Goal: Transaction & Acquisition: Subscribe to service/newsletter

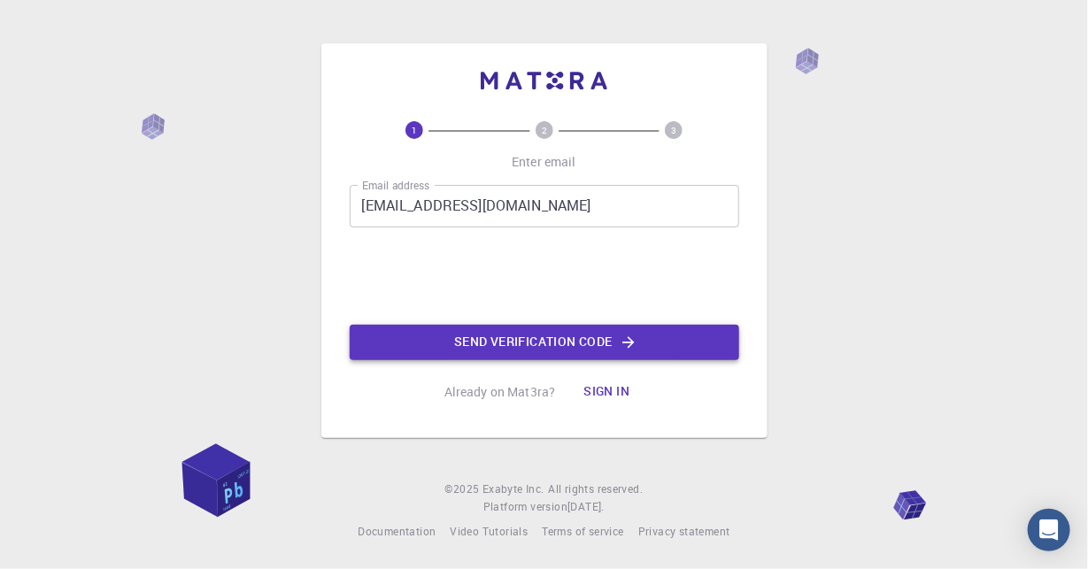
click at [632, 345] on icon "button" at bounding box center [629, 343] width 18 height 18
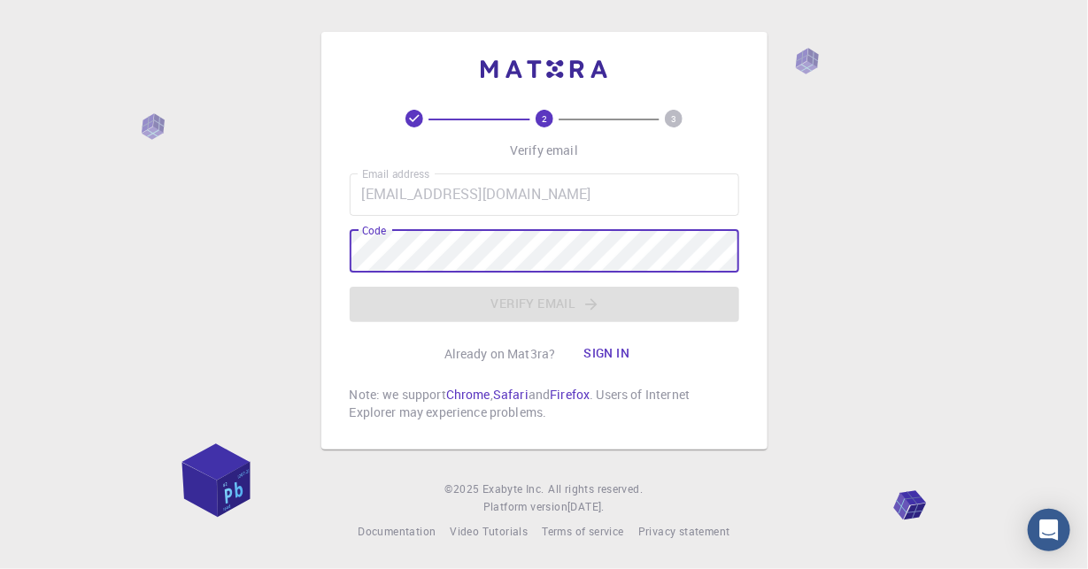
click at [613, 363] on button "Sign in" at bounding box center [606, 354] width 74 height 35
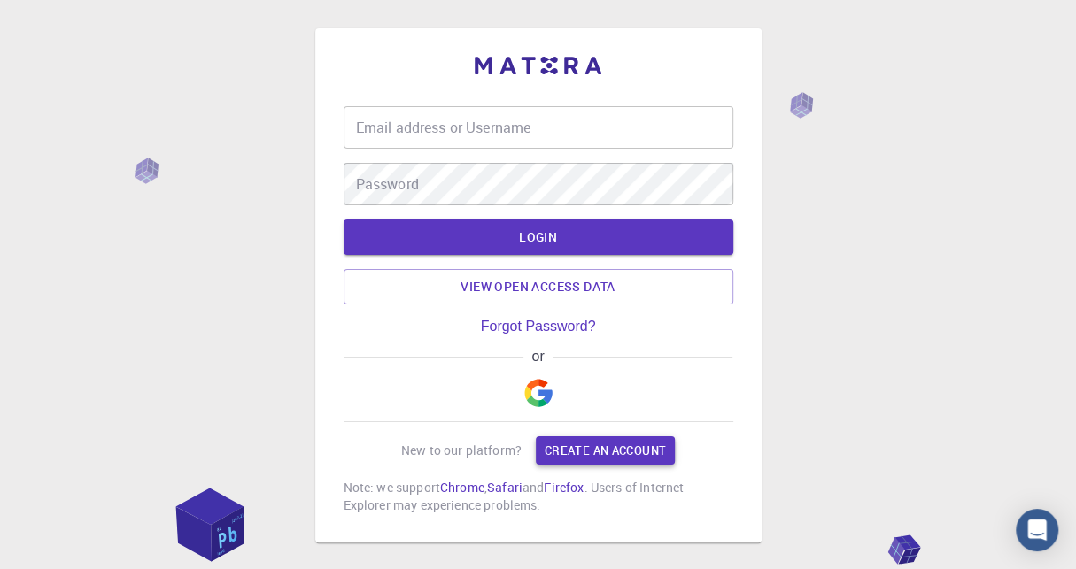
click at [591, 442] on link "Create an account" at bounding box center [605, 451] width 139 height 28
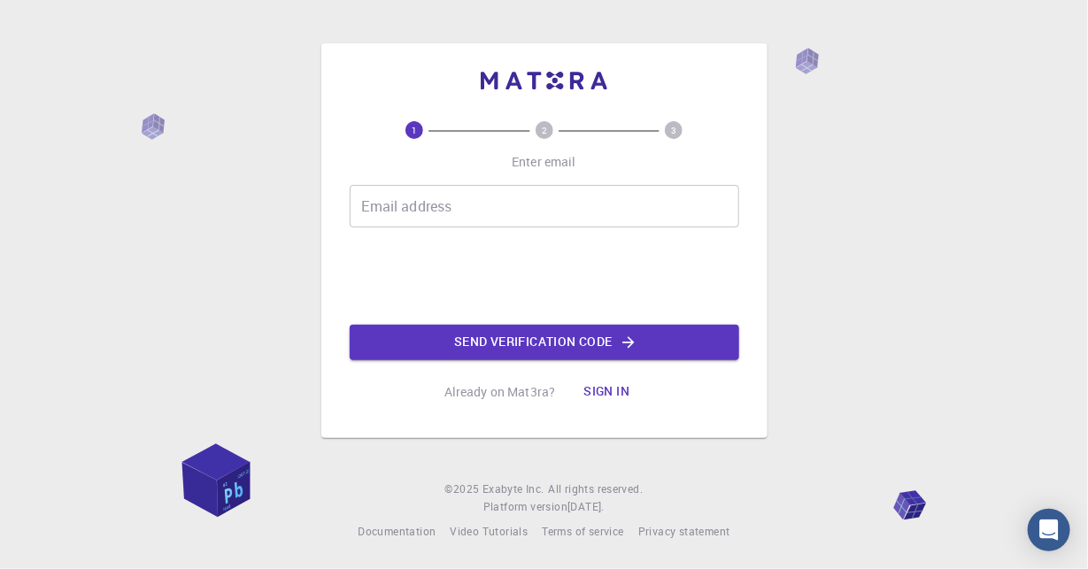
click at [524, 211] on input "Email address" at bounding box center [545, 206] width 390 height 43
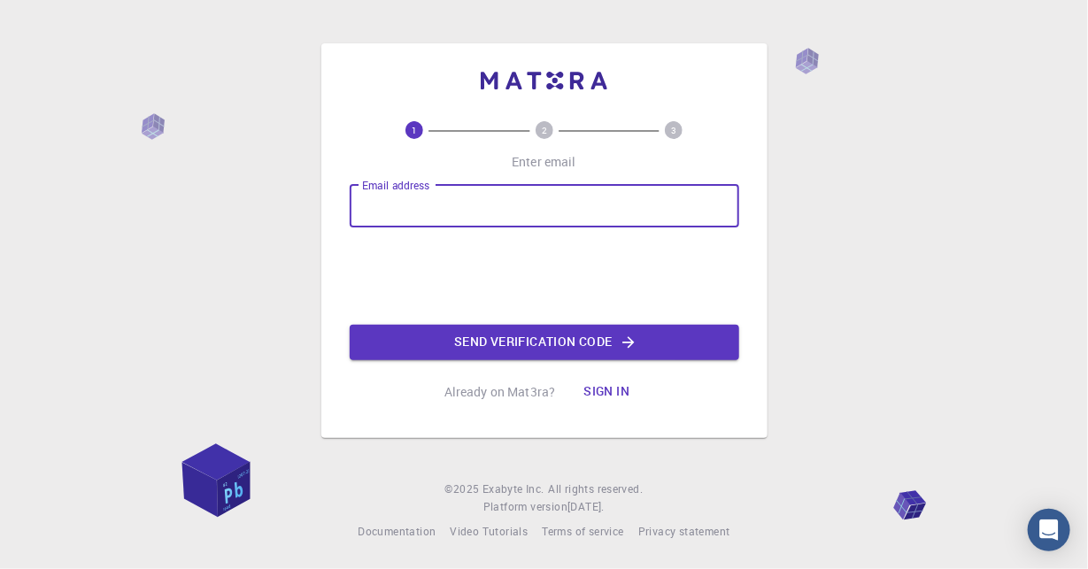
type input "[EMAIL_ADDRESS][DOMAIN_NAME]"
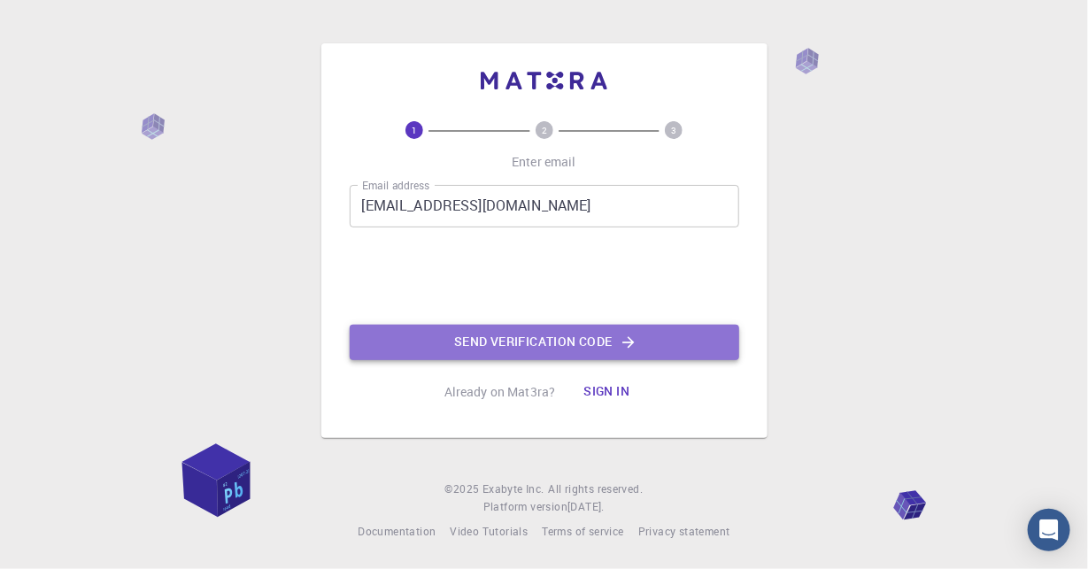
click at [553, 345] on button "Send verification code" at bounding box center [545, 342] width 390 height 35
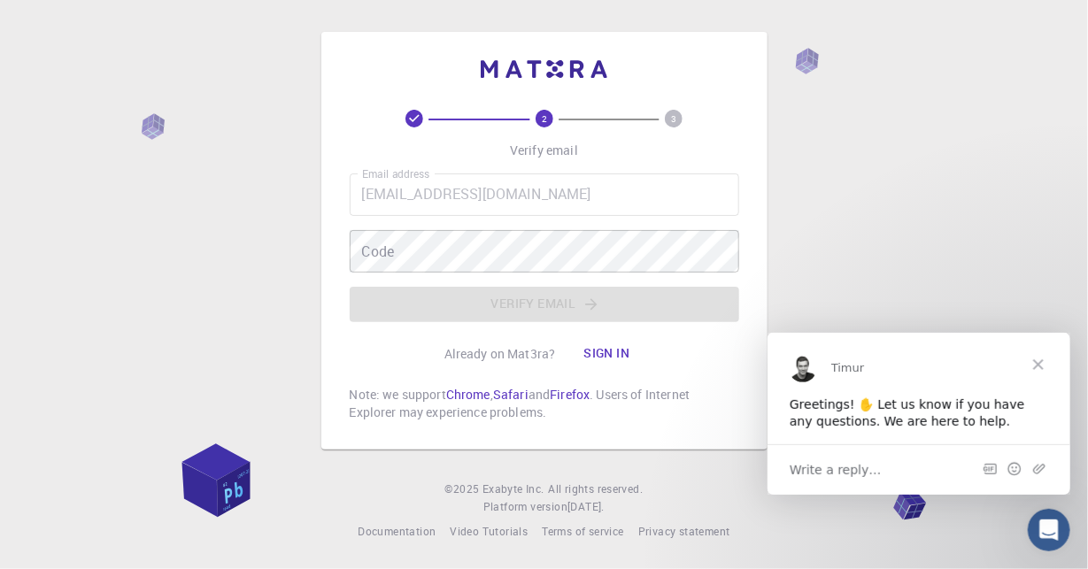
click at [955, 81] on div "2 3 Verify email Email address [EMAIL_ADDRESS][DOMAIN_NAME] Email address Code …" at bounding box center [544, 284] width 1088 height 569
